Goal: Obtain resource: Obtain resource

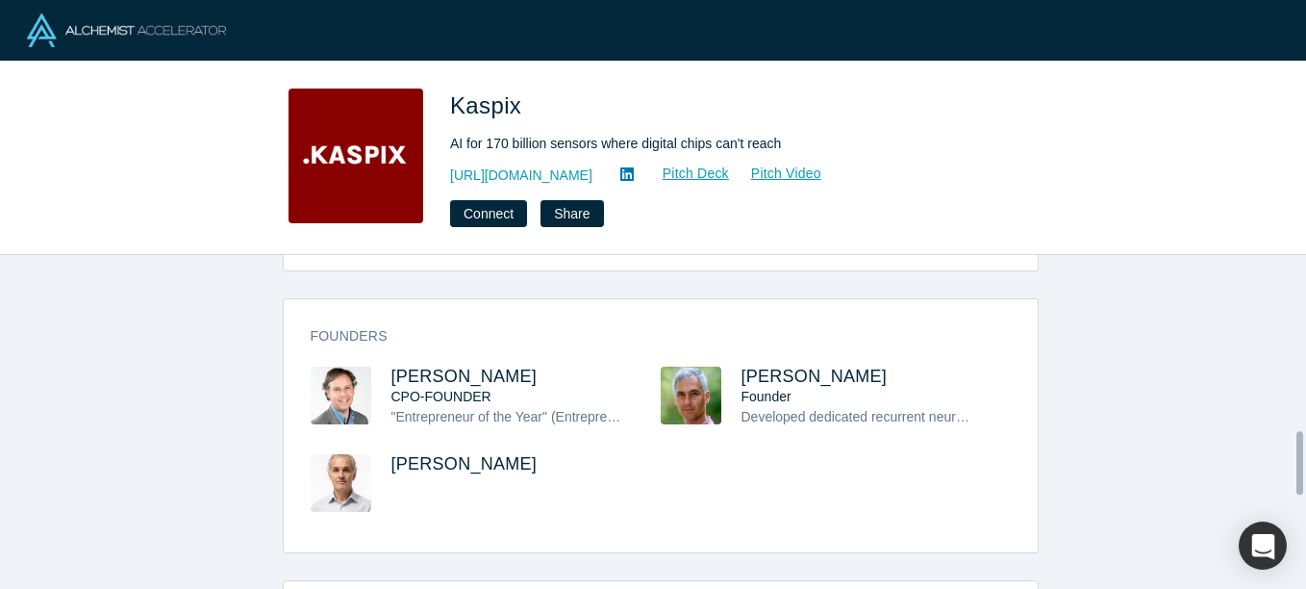
scroll to position [920, 0]
click at [641, 174] on link "Pitch Deck" at bounding box center [685, 174] width 88 height 22
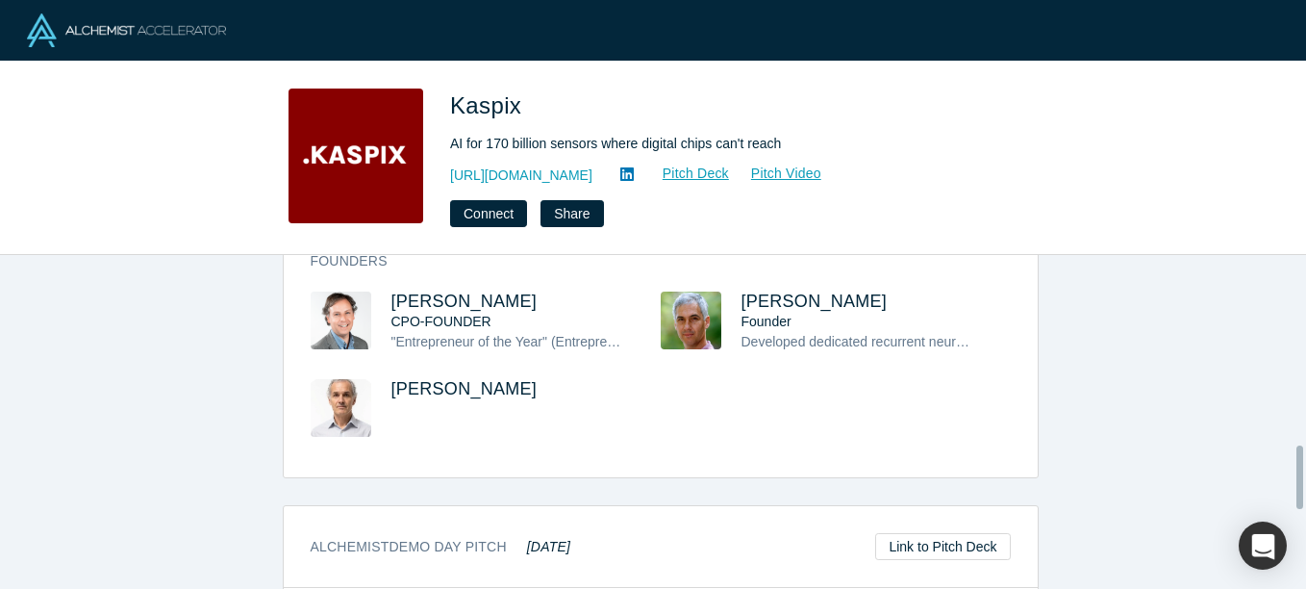
scroll to position [995, 0]
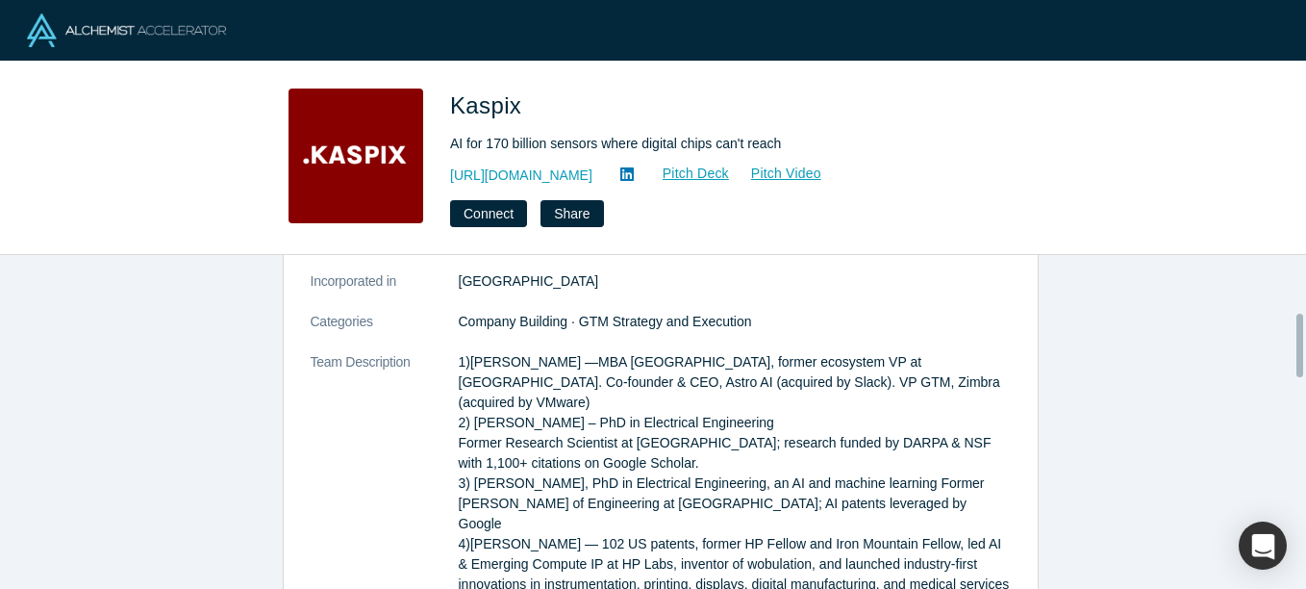
scroll to position [300, 0]
